Goal: Use online tool/utility: Utilize a website feature to perform a specific function

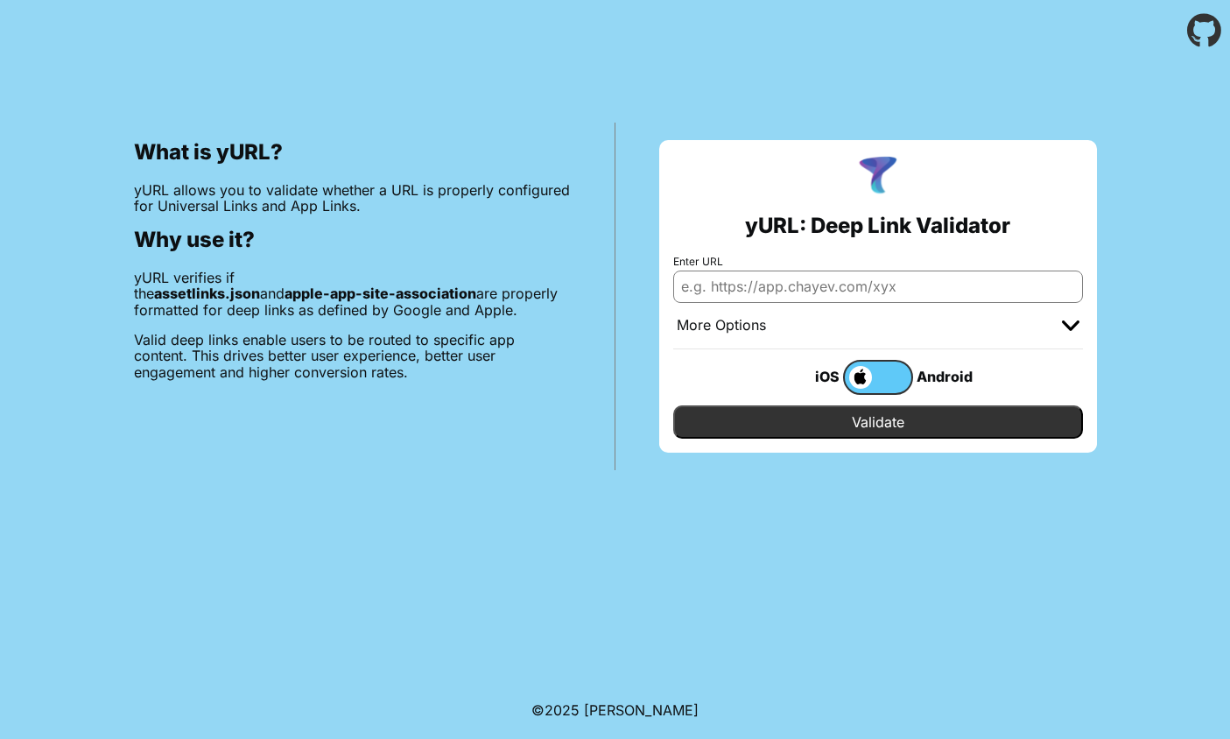
click at [723, 293] on input "Enter URL" at bounding box center [878, 287] width 410 height 32
type input "[URL][DOMAIN_NAME]"
click at [849, 430] on input "Validate" at bounding box center [878, 421] width 410 height 33
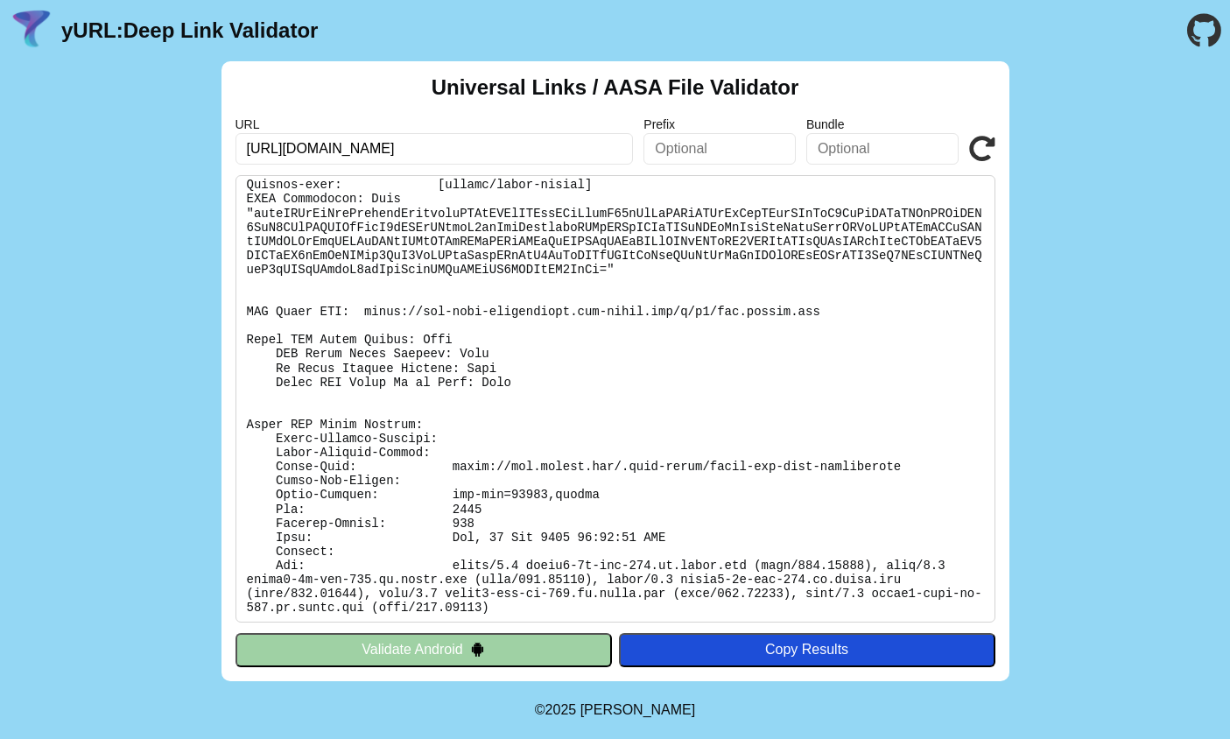
scroll to position [41, 0]
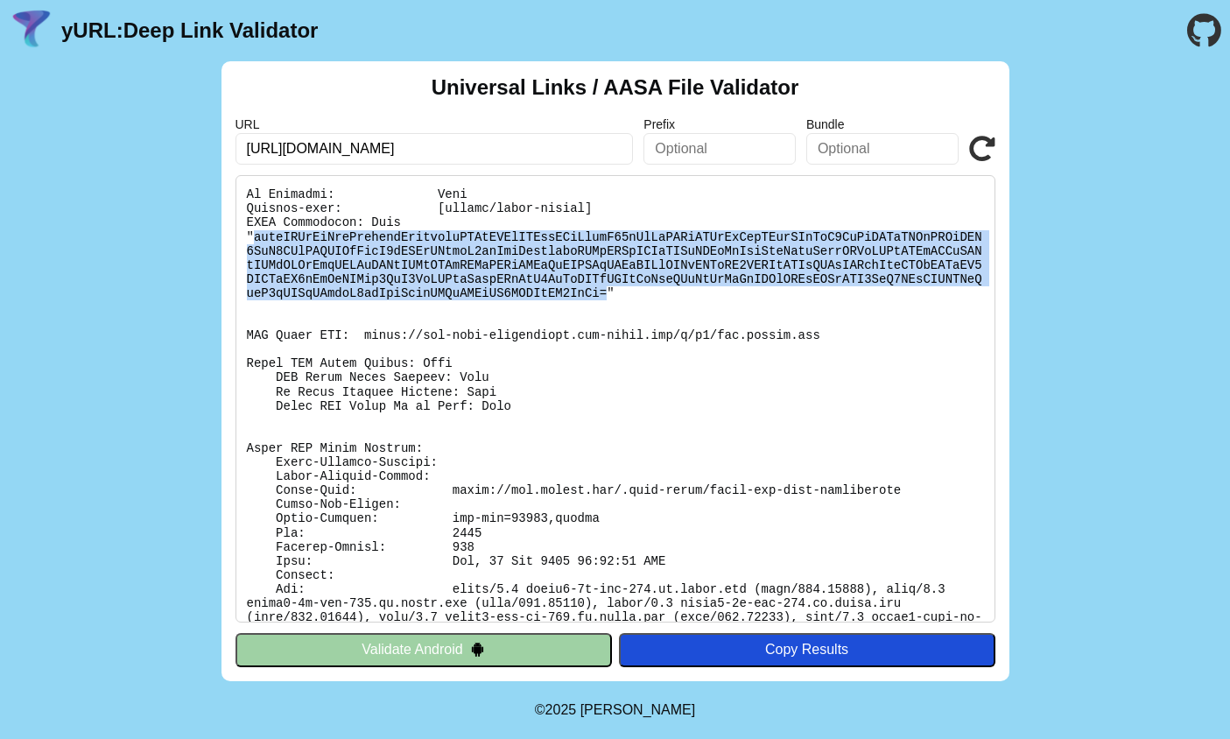
drag, startPoint x: 253, startPoint y: 239, endPoint x: 666, endPoint y: 298, distance: 416.6
click at [666, 298] on pre at bounding box center [616, 399] width 760 height 448
copy pre "ewogICAgImFwcGxpbmtzIjogewogICAgICAgICJhcHBzIjogW10sCiAgICAgICAgImRldGFpbHMiOiB…"
click at [605, 259] on pre at bounding box center [616, 399] width 760 height 448
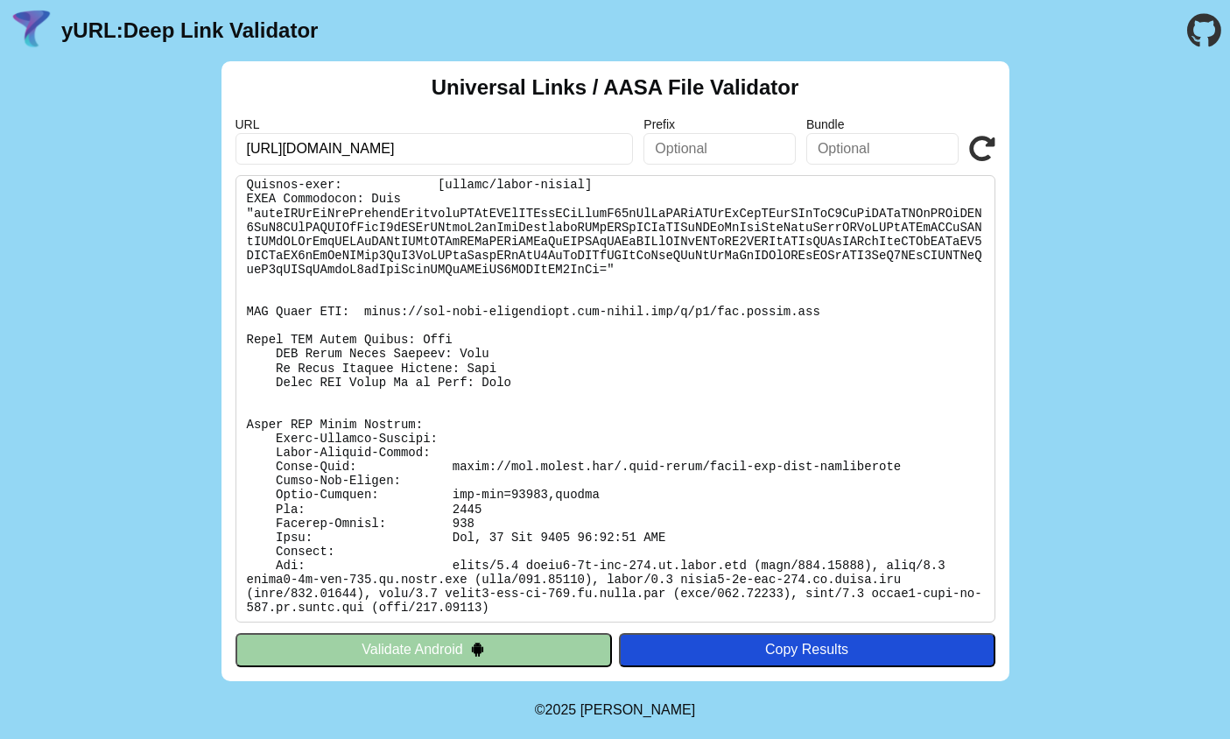
scroll to position [0, 0]
